Goal: Information Seeking & Learning: Learn about a topic

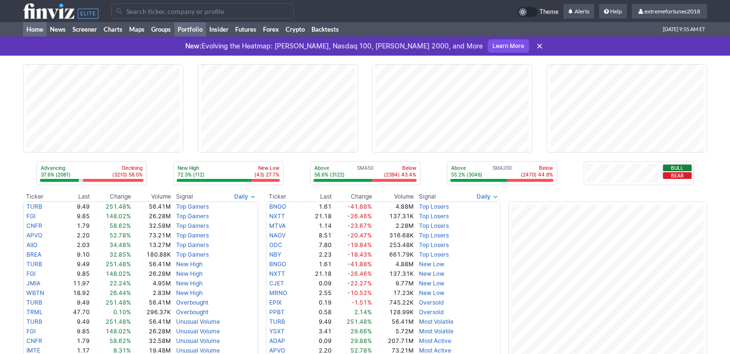
click at [194, 27] on link "Portfolio" at bounding box center [190, 29] width 32 height 14
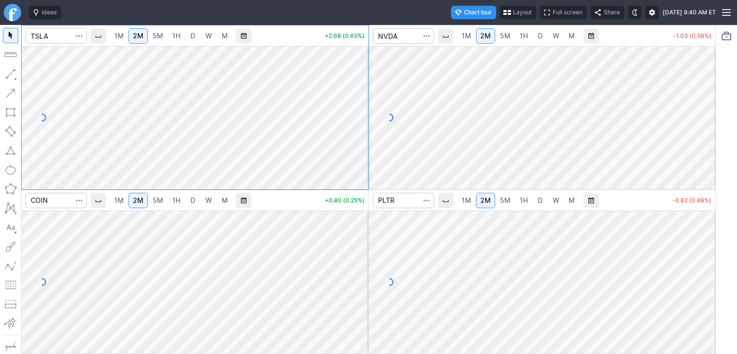
drag, startPoint x: 702, startPoint y: 237, endPoint x: 704, endPoint y: 275, distance: 38.0
click at [704, 275] on div at bounding box center [705, 279] width 20 height 119
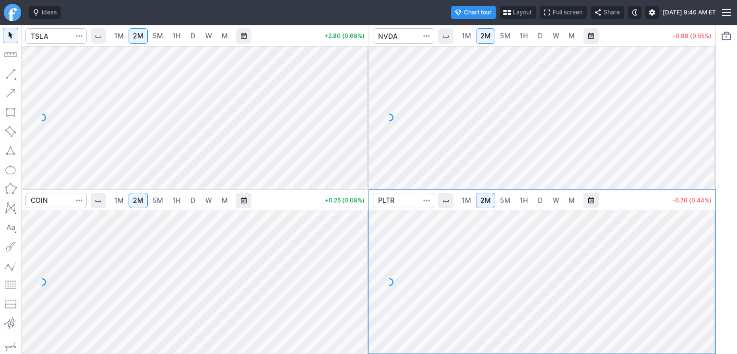
drag, startPoint x: 701, startPoint y: 81, endPoint x: 702, endPoint y: 112, distance: 30.7
click at [702, 112] on div at bounding box center [705, 115] width 20 height 119
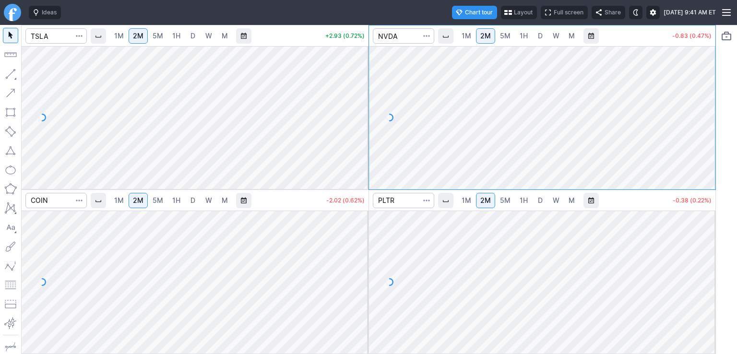
drag, startPoint x: 357, startPoint y: 229, endPoint x: 356, endPoint y: 275, distance: 45.6
click at [356, 275] on div at bounding box center [358, 279] width 20 height 119
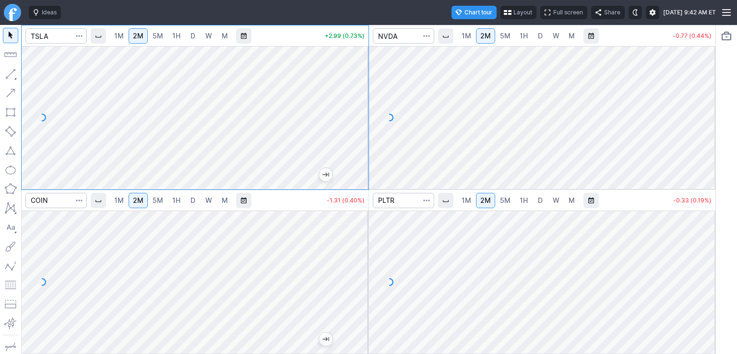
drag, startPoint x: 359, startPoint y: 72, endPoint x: 359, endPoint y: 82, distance: 10.6
click at [360, 76] on div at bounding box center [358, 115] width 20 height 119
click at [48, 205] on input "Search" at bounding box center [55, 200] width 61 height 15
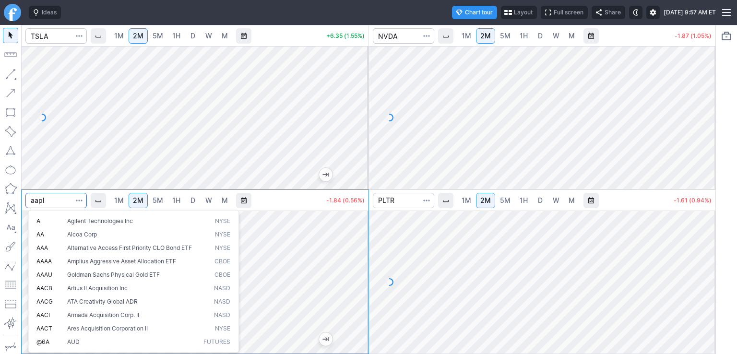
type input "aapl"
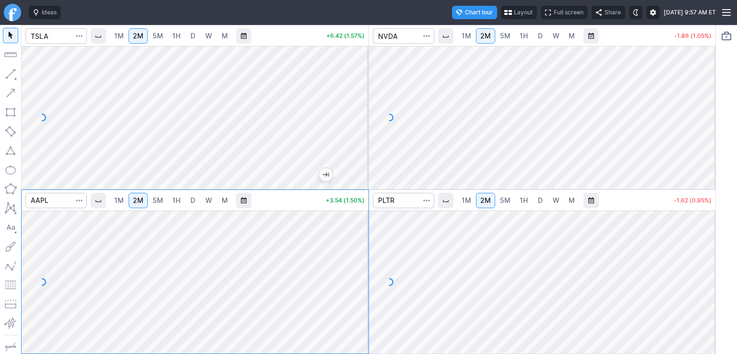
click at [190, 199] on link "D" at bounding box center [192, 200] width 15 height 15
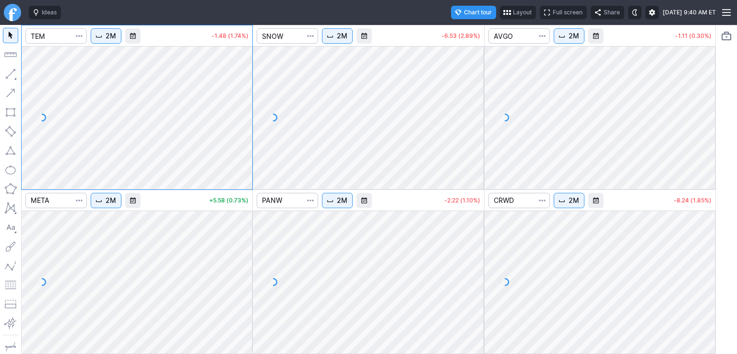
drag, startPoint x: 246, startPoint y: 73, endPoint x: 246, endPoint y: 105, distance: 31.2
click at [246, 105] on div at bounding box center [242, 115] width 20 height 119
drag, startPoint x: 248, startPoint y: 220, endPoint x: 253, endPoint y: 240, distance: 21.0
click at [251, 242] on div at bounding box center [242, 279] width 20 height 119
drag, startPoint x: 472, startPoint y: 233, endPoint x: 475, endPoint y: 267, distance: 34.2
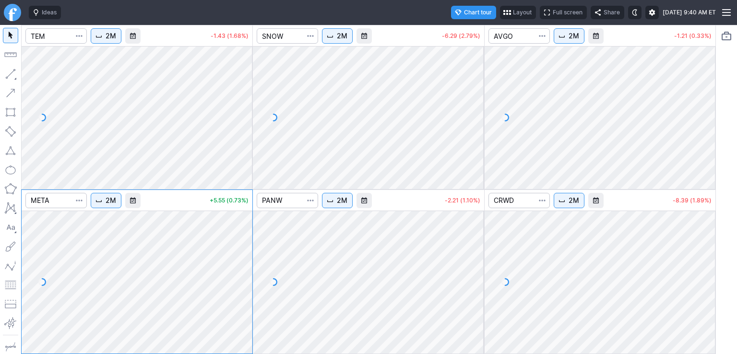
click at [474, 267] on div at bounding box center [474, 279] width 20 height 119
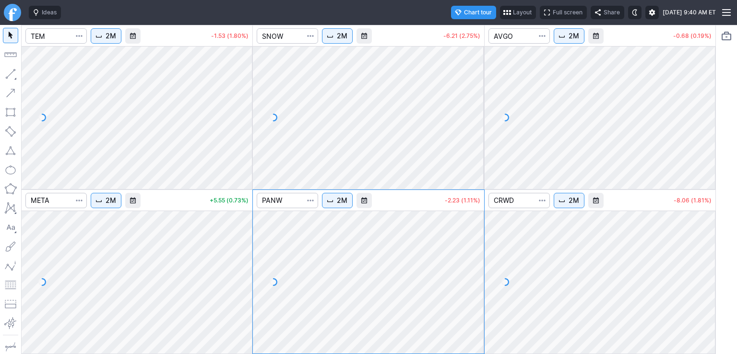
drag, startPoint x: 705, startPoint y: 233, endPoint x: 709, endPoint y: 259, distance: 26.7
click at [709, 259] on div at bounding box center [705, 279] width 20 height 119
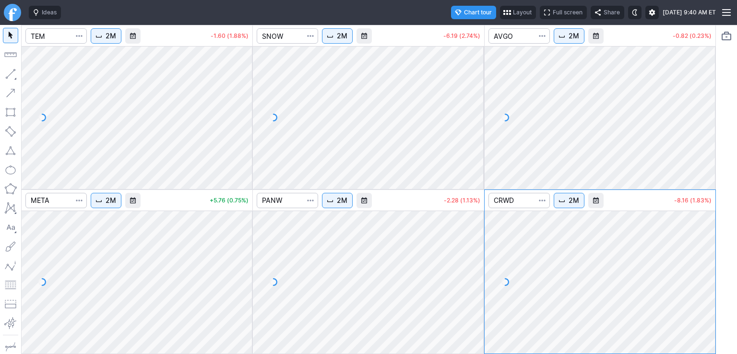
drag, startPoint x: 711, startPoint y: 88, endPoint x: 703, endPoint y: 123, distance: 36.5
click at [707, 123] on div at bounding box center [705, 115] width 20 height 119
drag, startPoint x: 472, startPoint y: 72, endPoint x: 474, endPoint y: 87, distance: 15.5
click at [474, 87] on div at bounding box center [474, 115] width 20 height 119
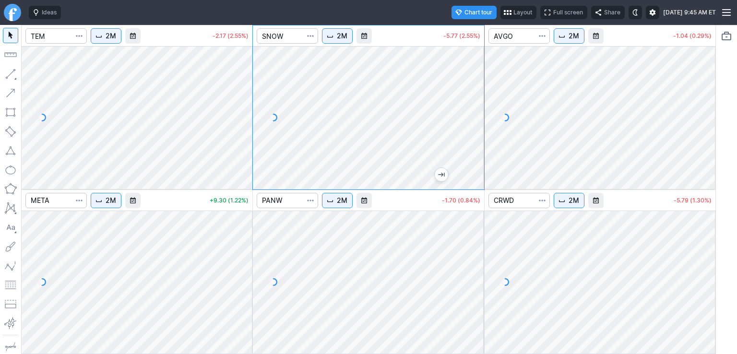
drag, startPoint x: 709, startPoint y: 93, endPoint x: 706, endPoint y: 107, distance: 14.2
click at [706, 107] on div at bounding box center [705, 115] width 20 height 119
drag, startPoint x: 247, startPoint y: 235, endPoint x: 247, endPoint y: 259, distance: 24.5
click at [247, 259] on div at bounding box center [242, 279] width 20 height 119
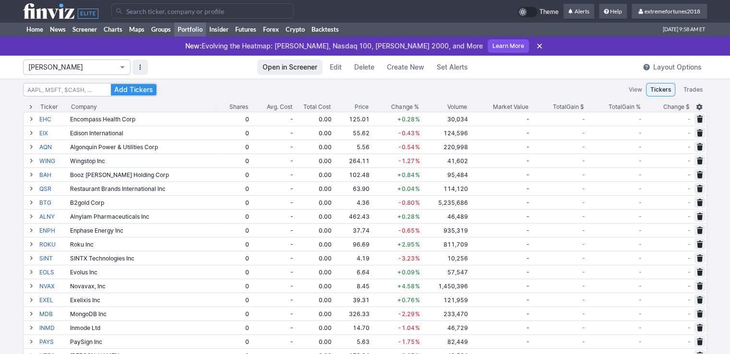
click at [55, 68] on span "[PERSON_NAME]" at bounding box center [71, 67] width 87 height 10
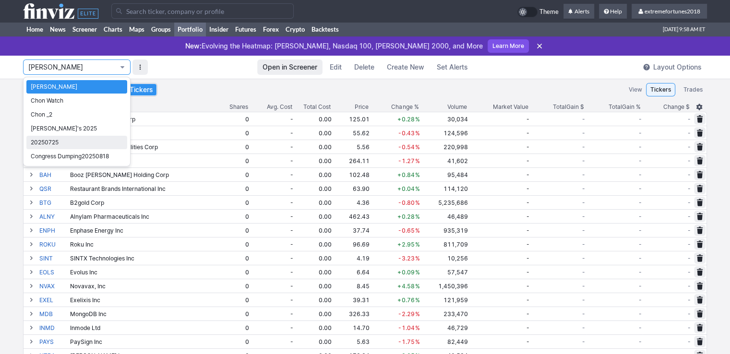
click at [60, 141] on span "20250725" at bounding box center [77, 143] width 92 height 10
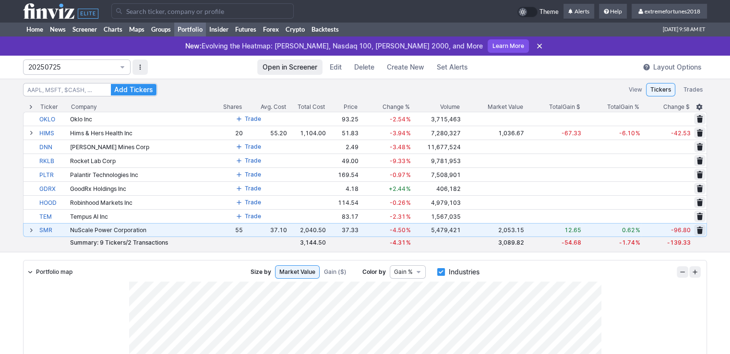
click at [27, 228] on button at bounding box center [31, 231] width 12 height 12
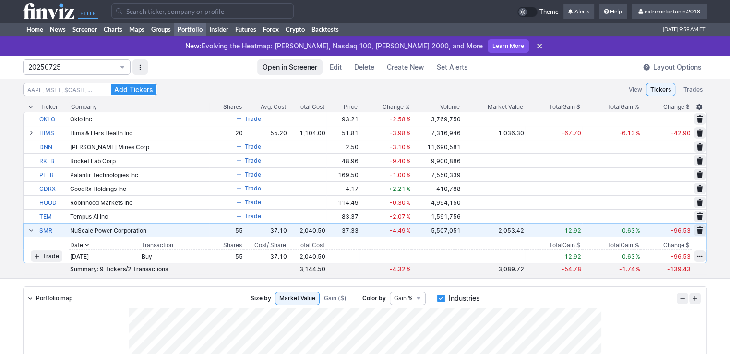
click at [34, 230] on button at bounding box center [31, 231] width 12 height 12
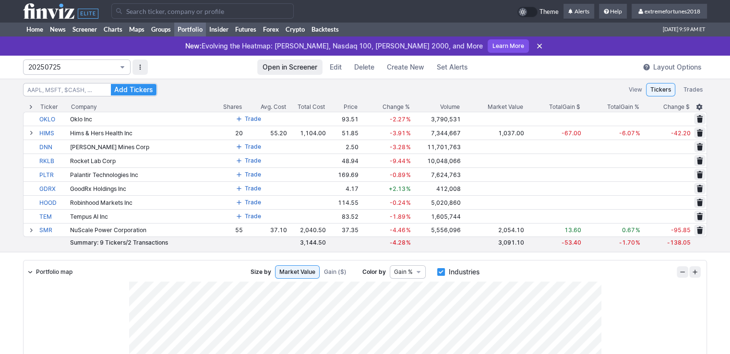
click at [87, 67] on span "20250725" at bounding box center [71, 67] width 87 height 10
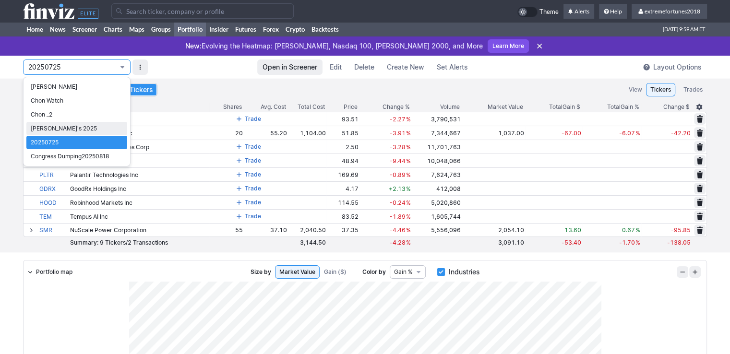
click at [47, 132] on span "Nancy's 2025" at bounding box center [77, 129] width 92 height 10
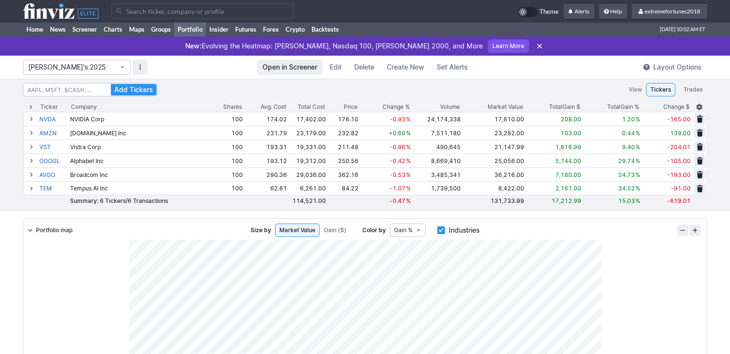
click at [152, 11] on input "Search" at bounding box center [202, 10] width 182 height 15
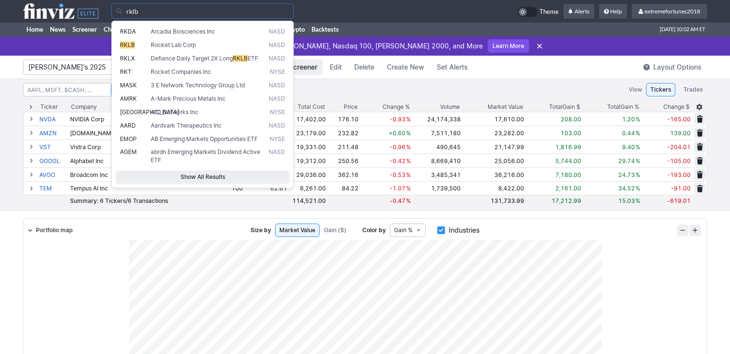
type input "rklb"
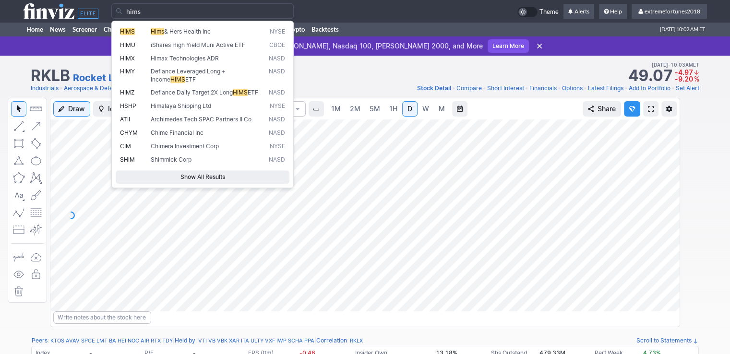
type input "hims"
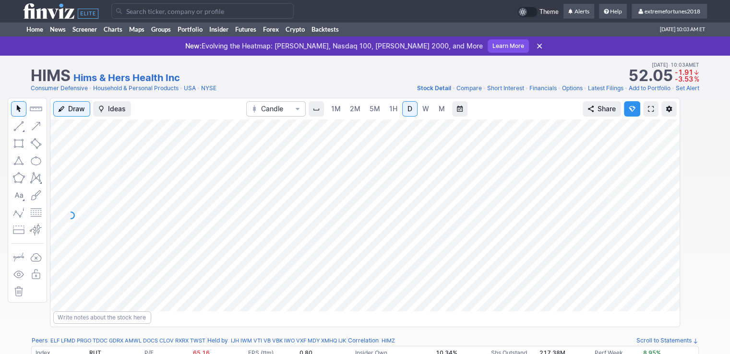
drag, startPoint x: 669, startPoint y: 236, endPoint x: 675, endPoint y: 228, distance: 9.5
click at [675, 228] on div at bounding box center [669, 213] width 20 height 168
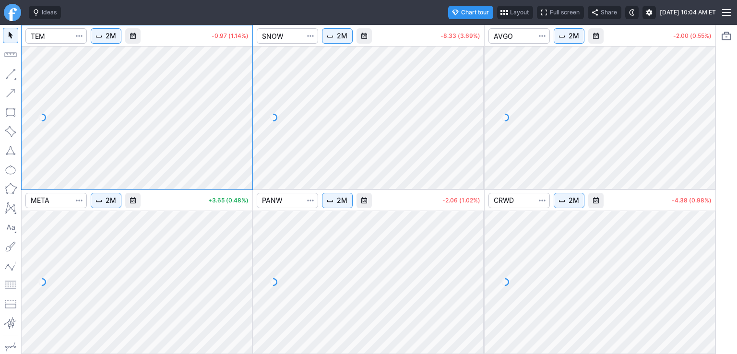
click at [497, 14] on button "Layout" at bounding box center [515, 12] width 36 height 13
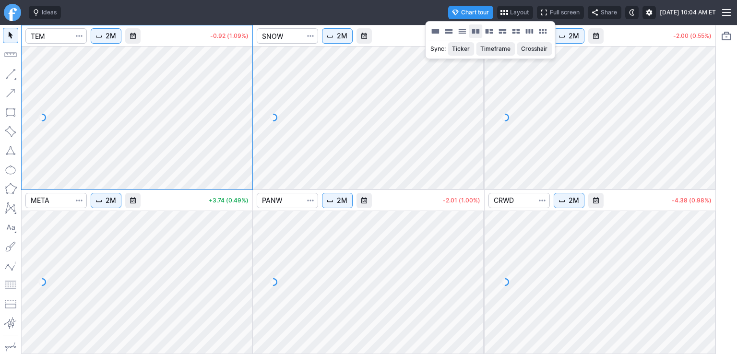
click at [474, 31] on button "Layout" at bounding box center [475, 30] width 13 height 13
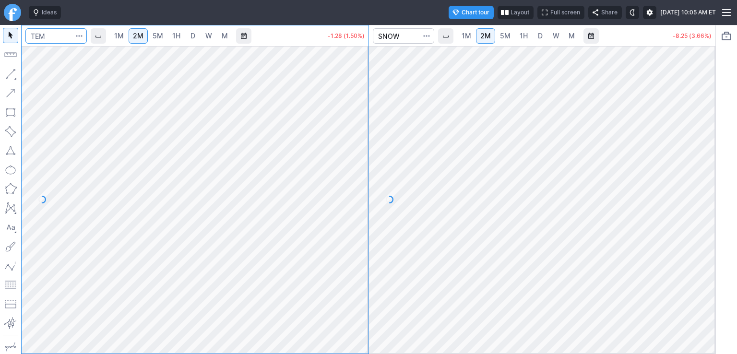
click at [63, 35] on input "Search" at bounding box center [55, 35] width 61 height 15
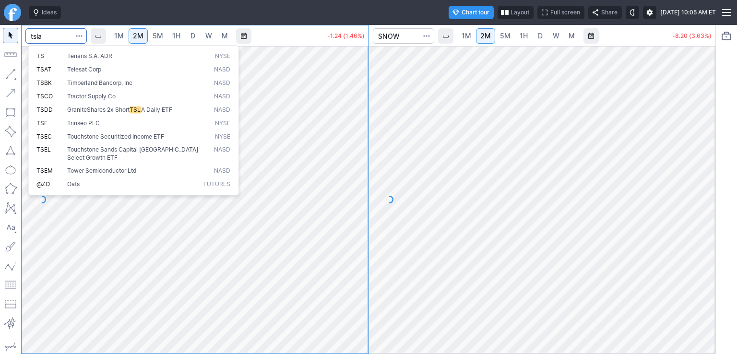
type input "tsla"
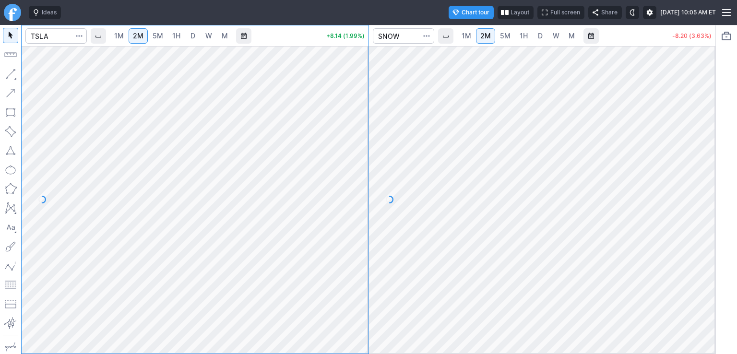
click at [156, 34] on span "5M" at bounding box center [158, 36] width 11 height 8
click at [365, 233] on div at bounding box center [358, 197] width 20 height 283
drag, startPoint x: 360, startPoint y: 227, endPoint x: 358, endPoint y: 245, distance: 17.3
click at [359, 245] on div at bounding box center [358, 197] width 20 height 283
click at [192, 34] on span "D" at bounding box center [193, 36] width 5 height 8
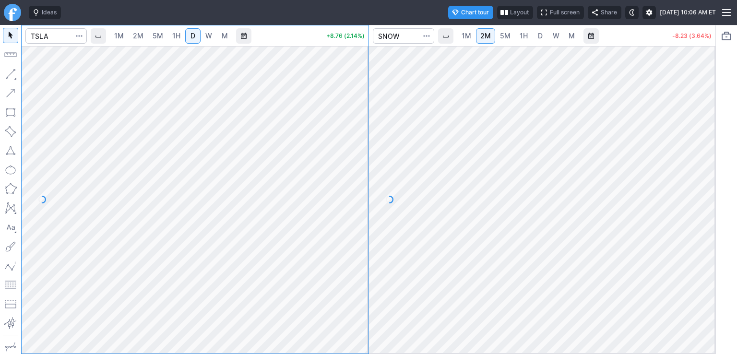
click at [156, 35] on span "5M" at bounding box center [158, 36] width 11 height 8
click at [501, 37] on span "5M" at bounding box center [505, 36] width 11 height 8
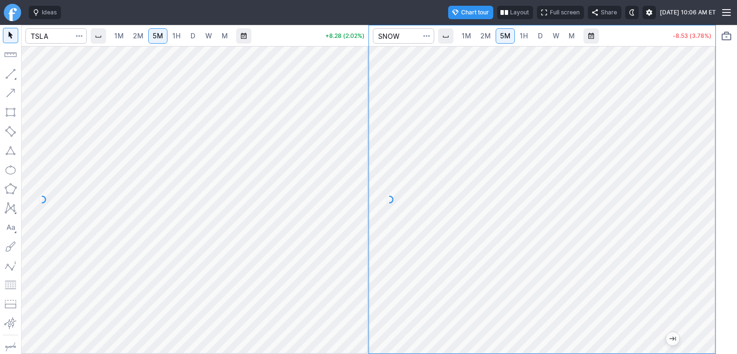
drag, startPoint x: 706, startPoint y: 204, endPoint x: 710, endPoint y: 226, distance: 22.0
click at [710, 226] on div at bounding box center [705, 197] width 20 height 283
click at [488, 36] on span "2M" at bounding box center [485, 36] width 11 height 8
click at [465, 31] on span "1M" at bounding box center [467, 36] width 10 height 10
